Goal: Transaction & Acquisition: Purchase product/service

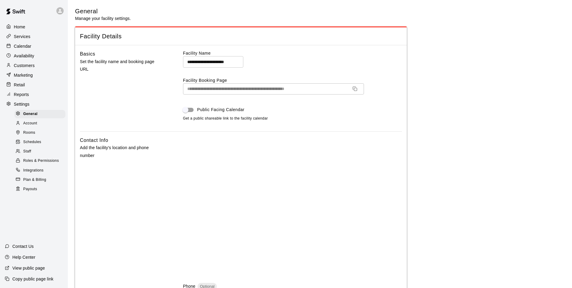
select select "**"
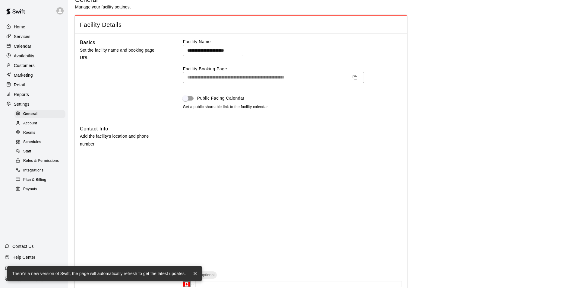
scroll to position [4, 0]
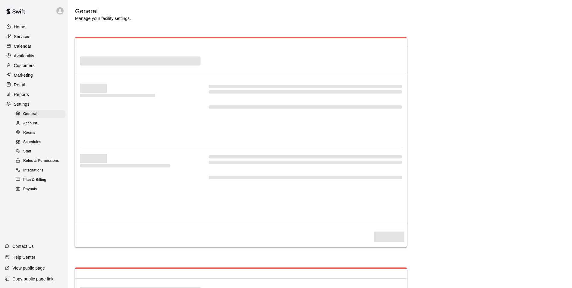
select select "**"
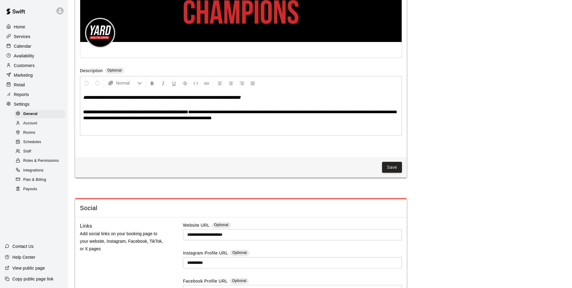
scroll to position [1339, 0]
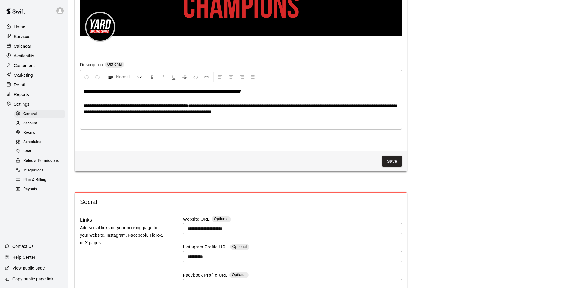
click at [20, 86] on p "Retail" at bounding box center [19, 85] width 11 height 6
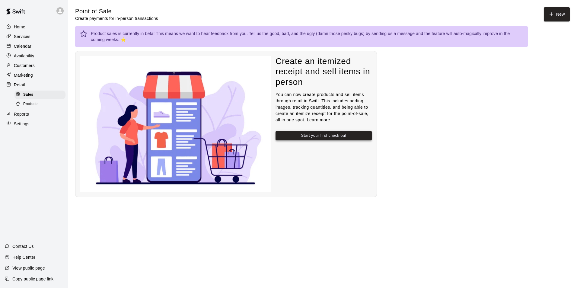
click at [344, 132] on button "Start your first check out" at bounding box center [323, 135] width 96 height 9
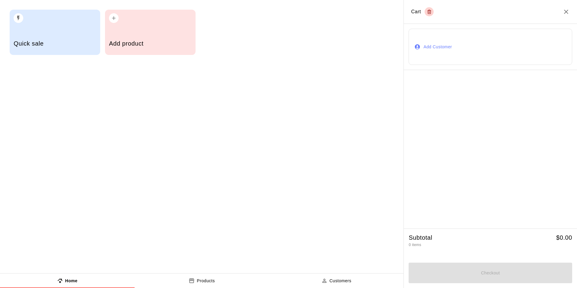
click at [129, 43] on h5 "Add product" at bounding box center [150, 44] width 82 height 8
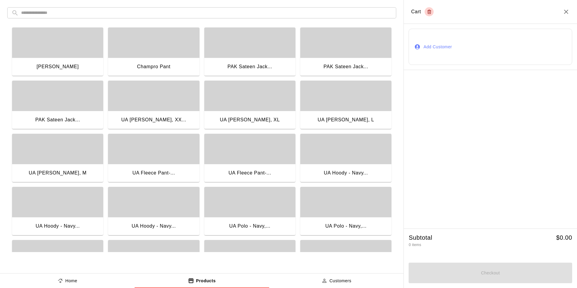
click at [252, 117] on div "UA LS Cager, XL" at bounding box center [250, 120] width 60 height 8
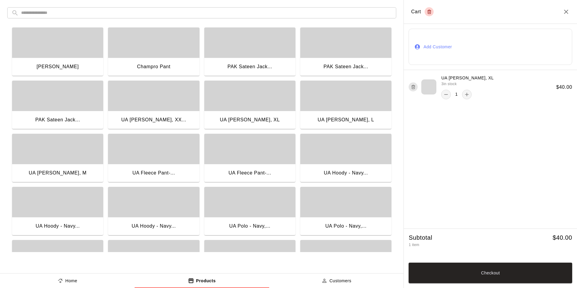
click at [459, 48] on button "Add Customer" at bounding box center [489, 47] width 163 height 36
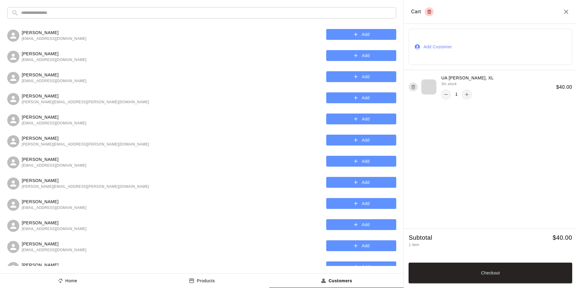
click at [353, 34] on icon "button" at bounding box center [356, 34] width 6 height 6
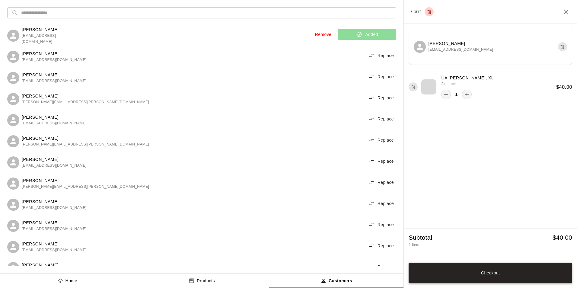
click at [474, 271] on button "Checkout" at bounding box center [489, 272] width 163 height 21
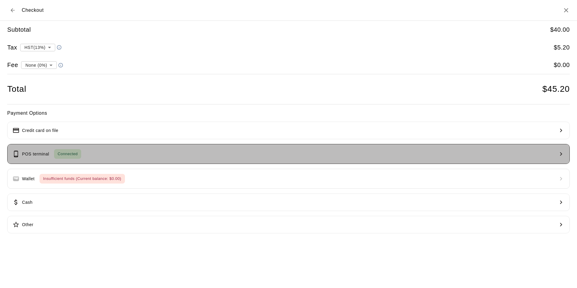
click at [97, 151] on button "POS terminal Connected" at bounding box center [288, 154] width 562 height 20
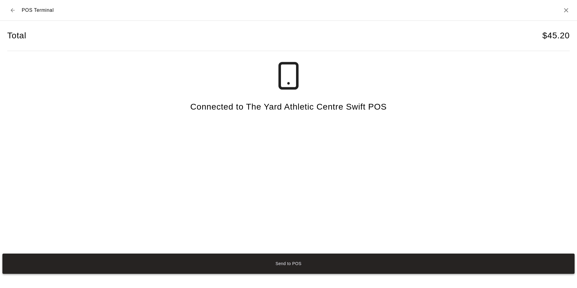
click at [289, 262] on button "Send to POS" at bounding box center [288, 263] width 572 height 20
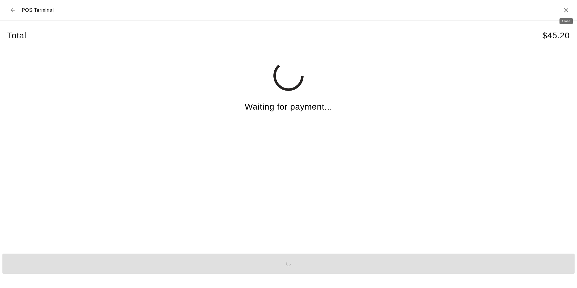
click at [565, 10] on icon "Close" at bounding box center [565, 10] width 7 height 7
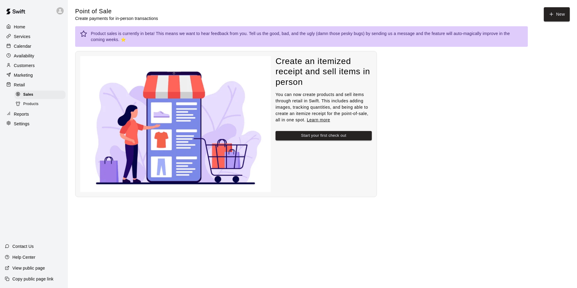
click at [414, 101] on div "Product sales is currently in beta! This means we want to hear feedback from yo…" at bounding box center [301, 111] width 452 height 171
click at [333, 136] on button "Start your first check out" at bounding box center [323, 135] width 96 height 9
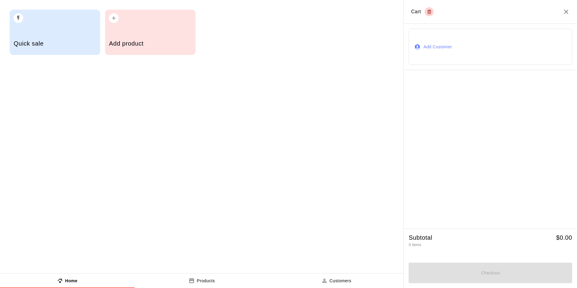
click at [150, 251] on div "Quick sale Add product" at bounding box center [201, 136] width 403 height 273
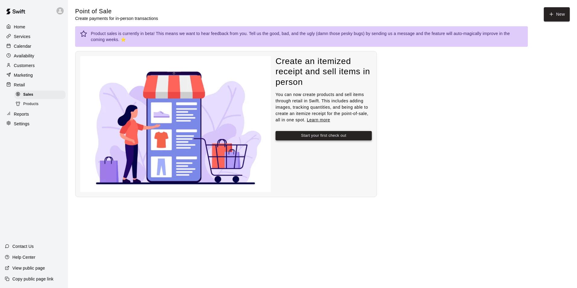
click at [338, 135] on button "Start your first check out" at bounding box center [323, 135] width 96 height 9
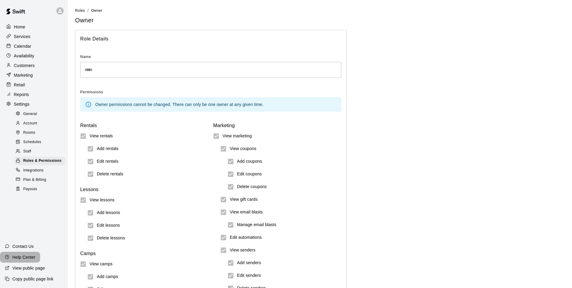
click at [25, 254] on p "Help Center" at bounding box center [23, 257] width 23 height 6
